Goal: Answer question/provide support: Share knowledge or assist other users

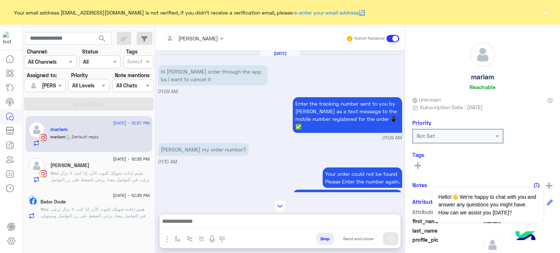
scroll to position [416, 0]
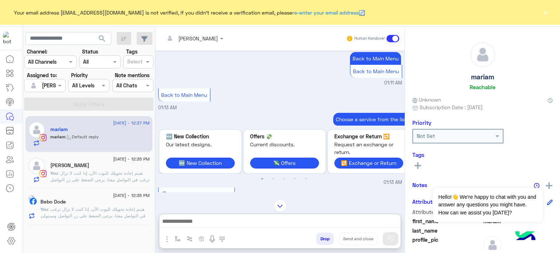
click at [45, 84] on div at bounding box center [44, 85] width 40 height 8
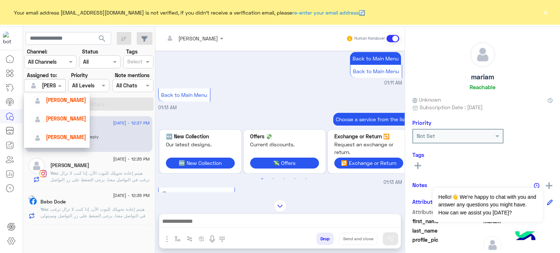
scroll to position [52, 0]
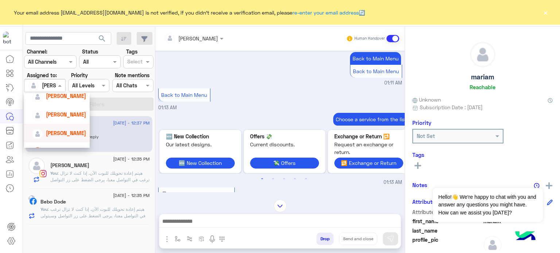
click at [68, 129] on div "[PERSON_NAME]" at bounding box center [66, 133] width 40 height 8
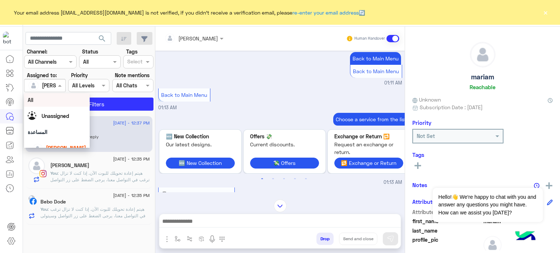
click at [57, 85] on span at bounding box center [60, 86] width 9 height 8
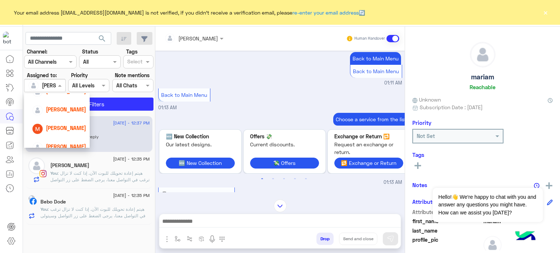
scroll to position [79, 0]
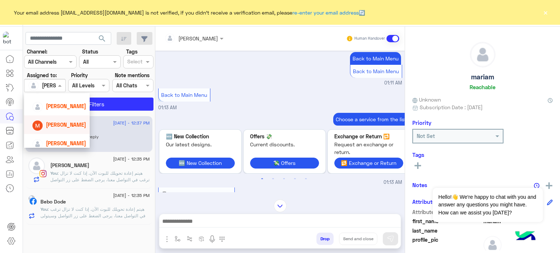
click at [67, 124] on span "[PERSON_NAME]" at bounding box center [66, 125] width 40 height 6
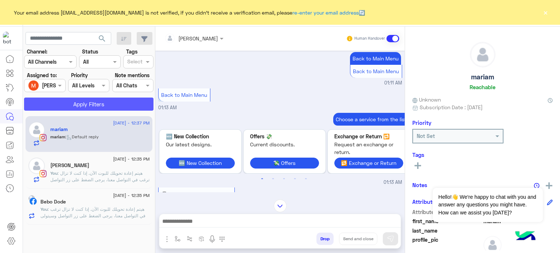
click at [98, 101] on button "Apply Filters" at bounding box center [88, 104] width 129 height 13
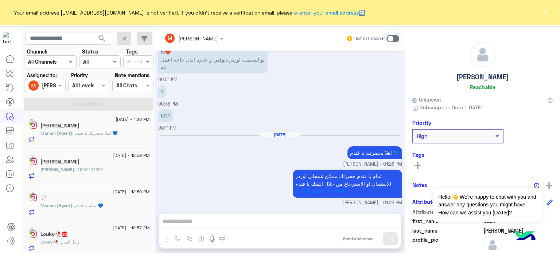
scroll to position [269, 0]
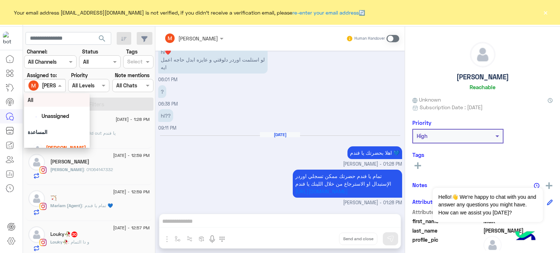
click at [60, 84] on span at bounding box center [60, 86] width 9 height 8
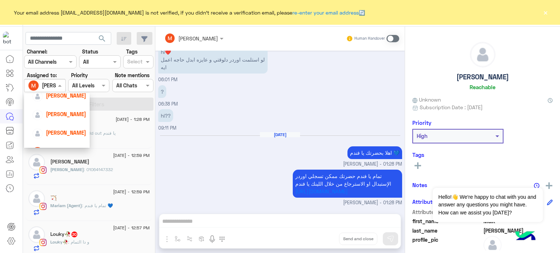
scroll to position [54, 0]
click at [70, 116] on div "[PERSON_NAME]" at bounding box center [66, 113] width 40 height 8
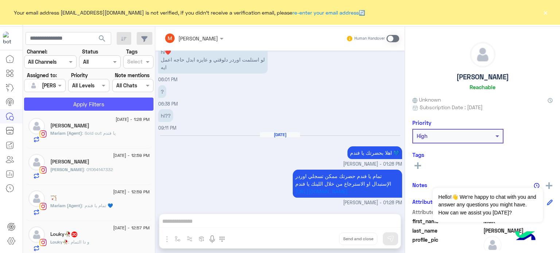
click at [107, 103] on button "Apply Filters" at bounding box center [88, 104] width 129 height 13
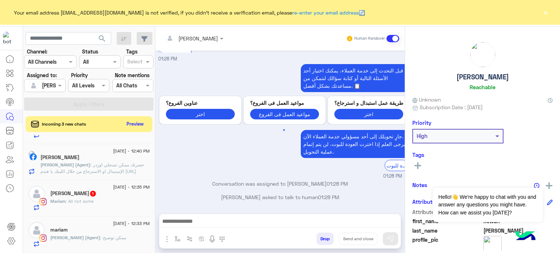
scroll to position [1158, 0]
